Goal: Navigation & Orientation: Find specific page/section

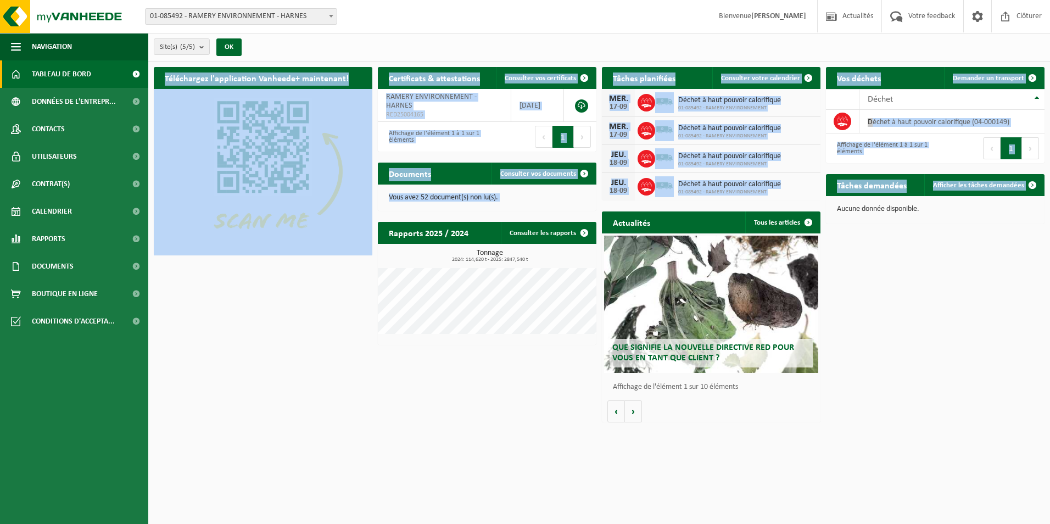
drag, startPoint x: 837, startPoint y: 218, endPoint x: 898, endPoint y: 267, distance: 78.9
click at [898, 267] on div "Téléchargez l'application Vanheede+ maintenant! Cachez Certificats & attestatio…" at bounding box center [599, 244] width 896 height 366
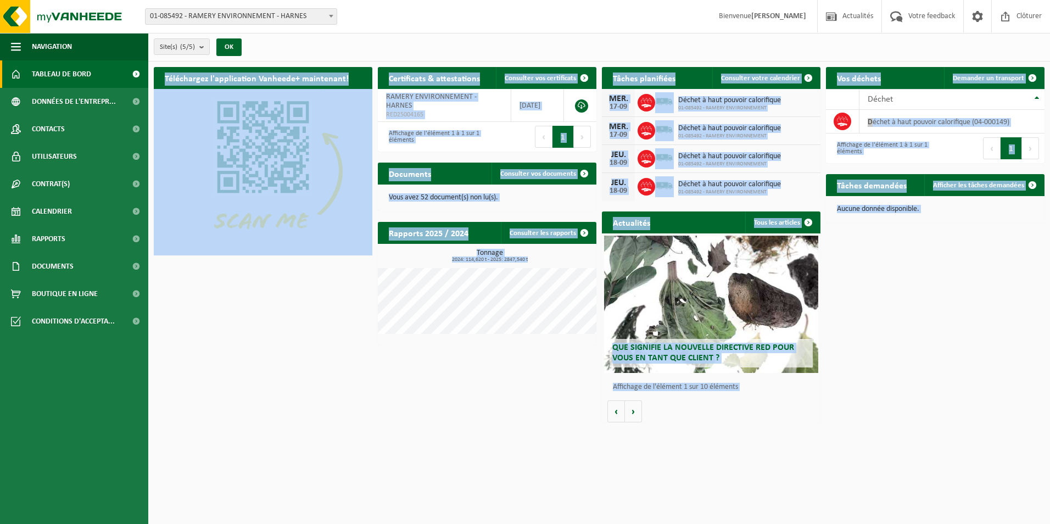
drag, startPoint x: 569, startPoint y: 337, endPoint x: 559, endPoint y: 396, distance: 60.1
click at [559, 396] on div "Téléchargez l'application Vanheede+ maintenant! Cachez Certificats & attestatio…" at bounding box center [599, 244] width 896 height 366
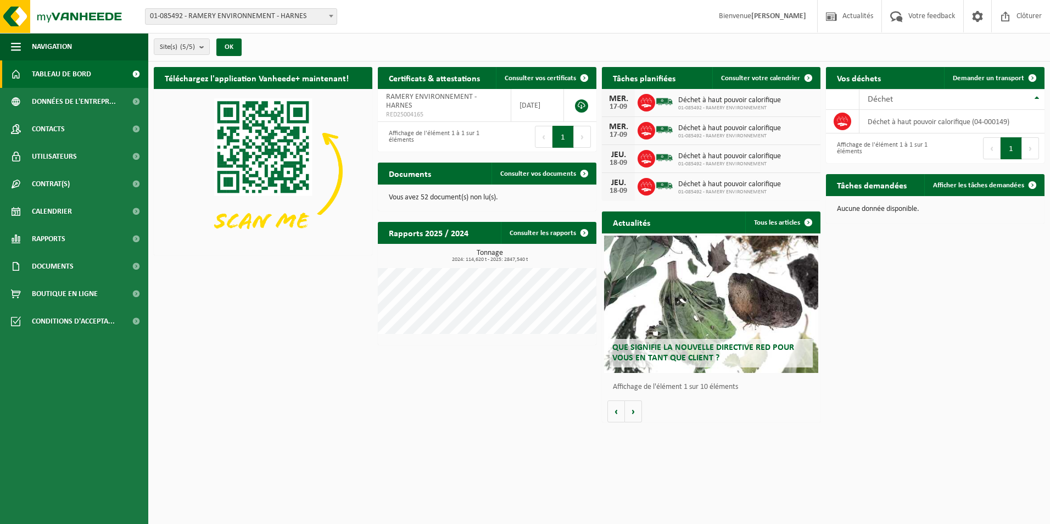
drag, startPoint x: 559, startPoint y: 396, endPoint x: 550, endPoint y: 387, distance: 12.8
click at [550, 387] on div "Téléchargez l'application Vanheede+ maintenant! Cachez Certificats & attestatio…" at bounding box center [599, 244] width 896 height 366
click at [388, 348] on div "Rapports 2025 / 2024 Consulter les rapports Tonnage 2024: 114,620 t - 2025: 284…" at bounding box center [487, 283] width 224 height 134
click at [366, 384] on div "Téléchargez l'application Vanheede+ maintenant! Cachez Certificats & attestatio…" at bounding box center [599, 244] width 896 height 366
drag, startPoint x: 843, startPoint y: 232, endPoint x: 1038, endPoint y: 350, distance: 227.6
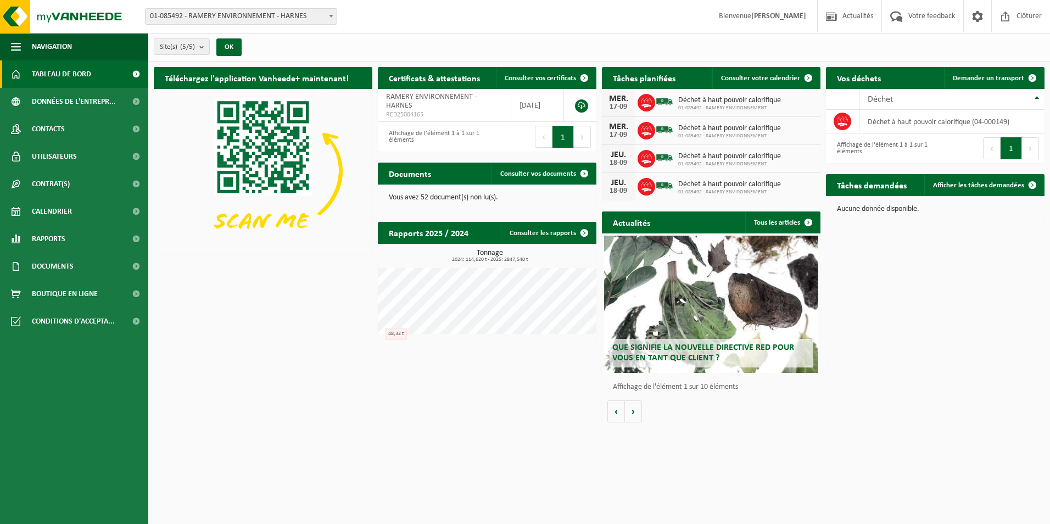
click at [1034, 354] on div "Téléchargez l'application Vanheede+ maintenant! Cachez Certificats & attestatio…" at bounding box center [599, 244] width 896 height 366
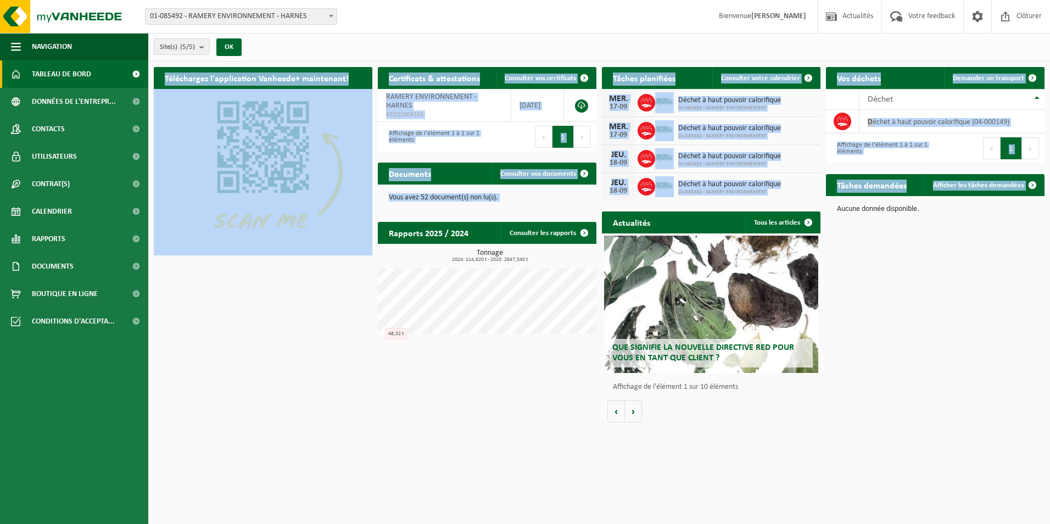
drag, startPoint x: 831, startPoint y: 217, endPoint x: 857, endPoint y: 324, distance: 109.6
click at [857, 324] on div "Téléchargez l'application Vanheede+ maintenant! Cachez Certificats & attestatio…" at bounding box center [599, 244] width 896 height 366
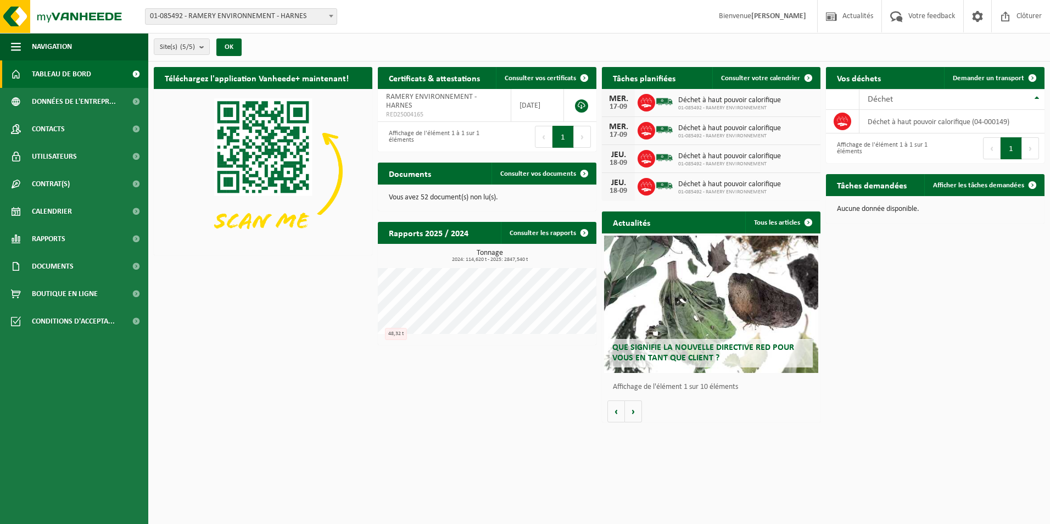
click at [857, 321] on div "Téléchargez l'application Vanheede+ maintenant! Cachez Certificats & attestatio…" at bounding box center [599, 244] width 896 height 366
